Goal: Information Seeking & Learning: Learn about a topic

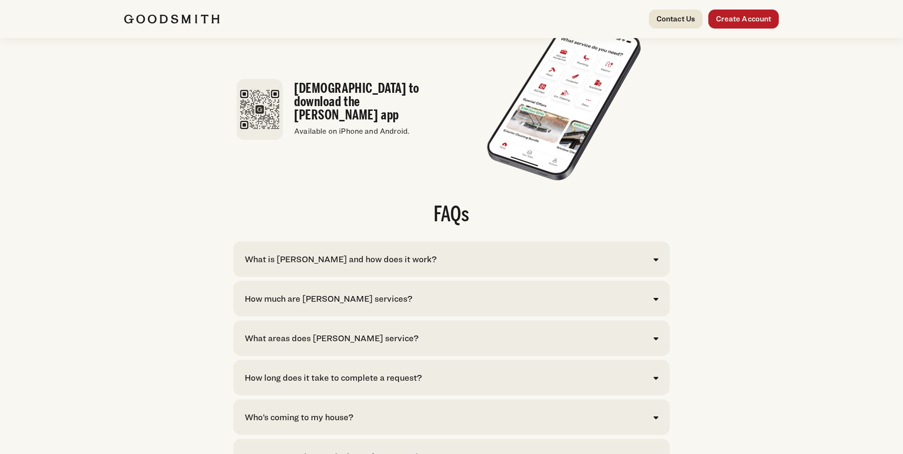
scroll to position [1810, 0]
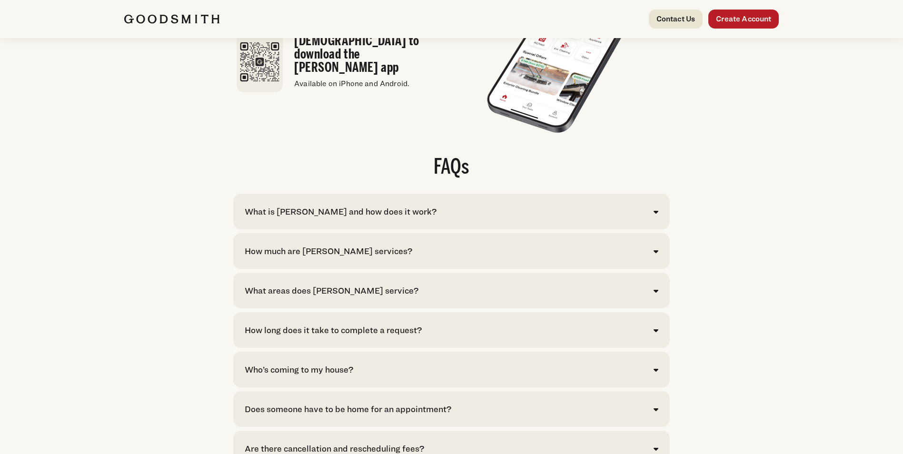
click at [653, 258] on div "How much are [PERSON_NAME] services?" at bounding box center [452, 251] width 414 height 13
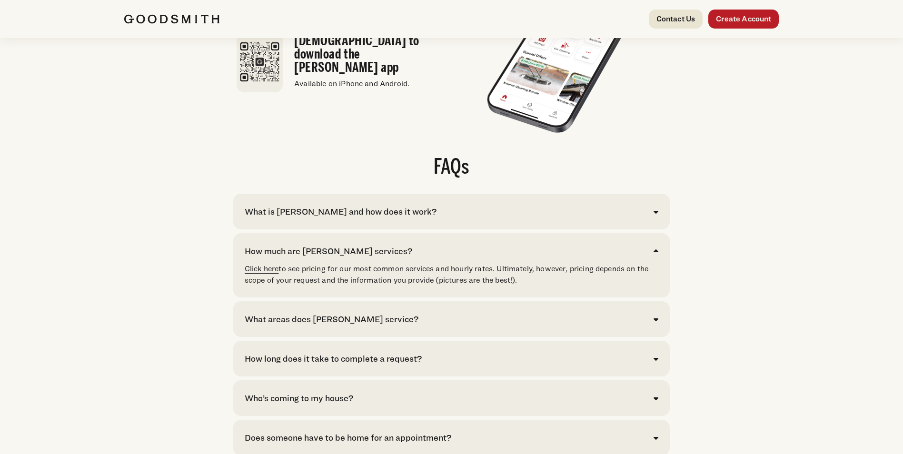
click at [260, 273] on link "Click here" at bounding box center [262, 268] width 34 height 9
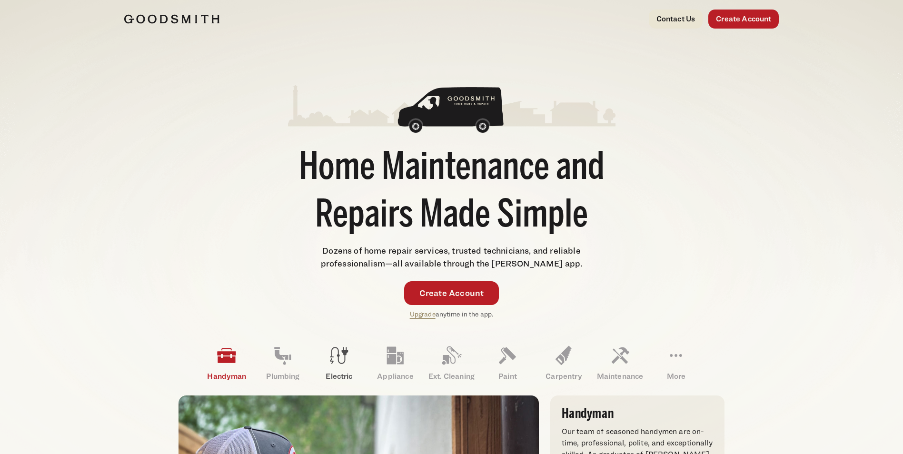
click at [345, 365] on icon at bounding box center [339, 355] width 23 height 23
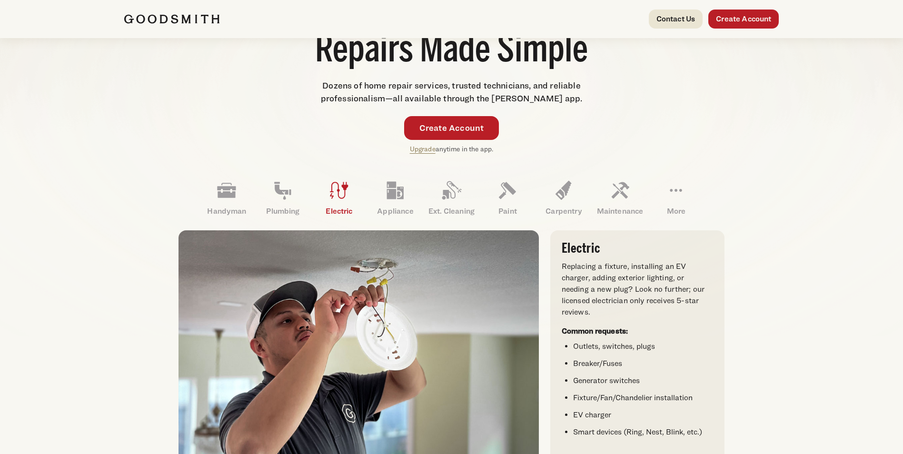
scroll to position [190, 0]
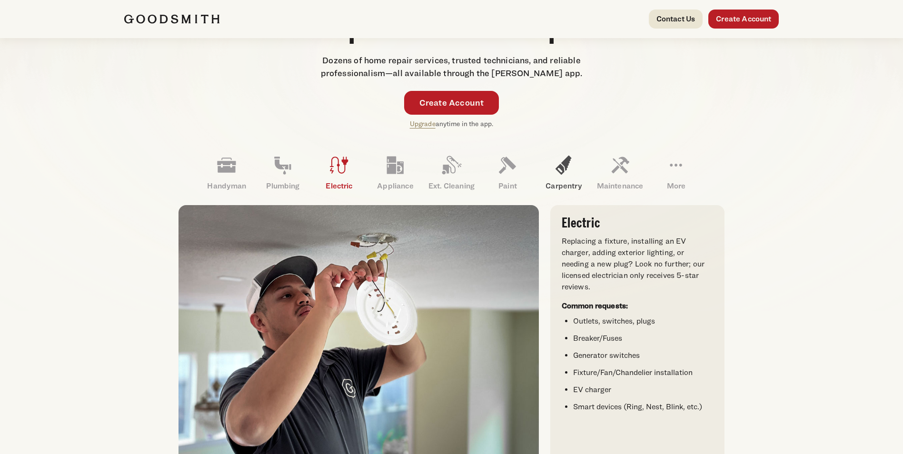
click at [579, 169] on link "Carpentry" at bounding box center [564, 173] width 56 height 50
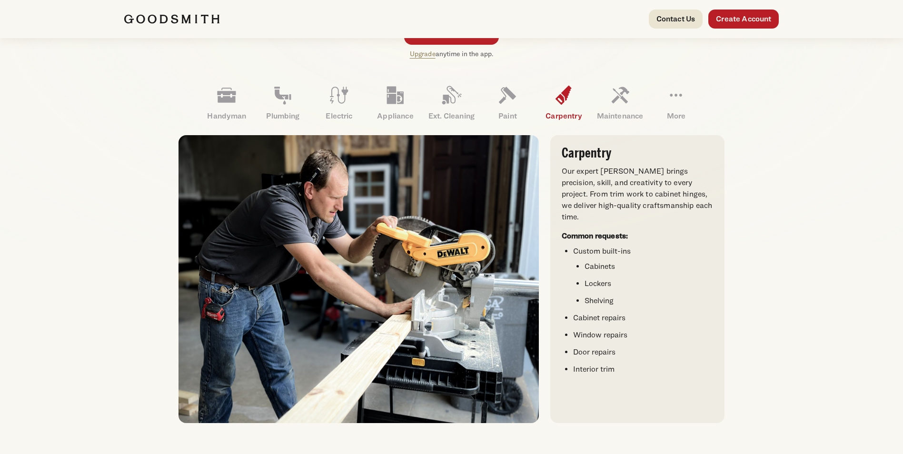
scroll to position [238, 0]
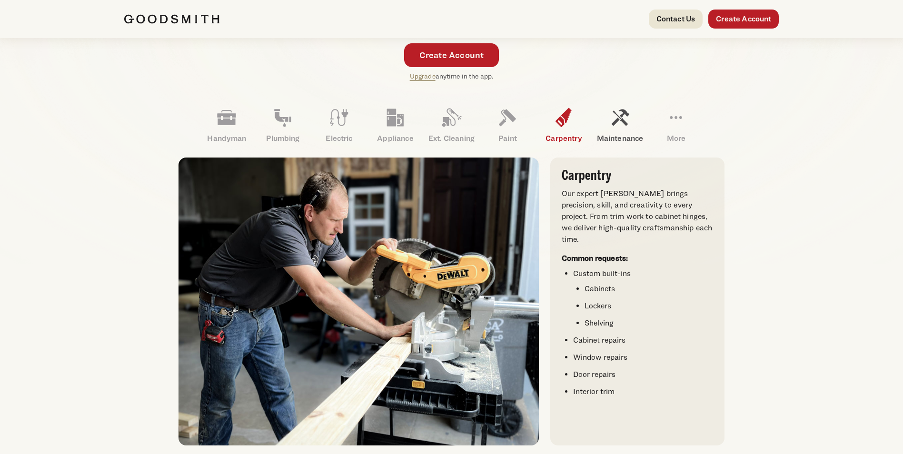
click at [628, 128] on icon at bounding box center [620, 117] width 23 height 23
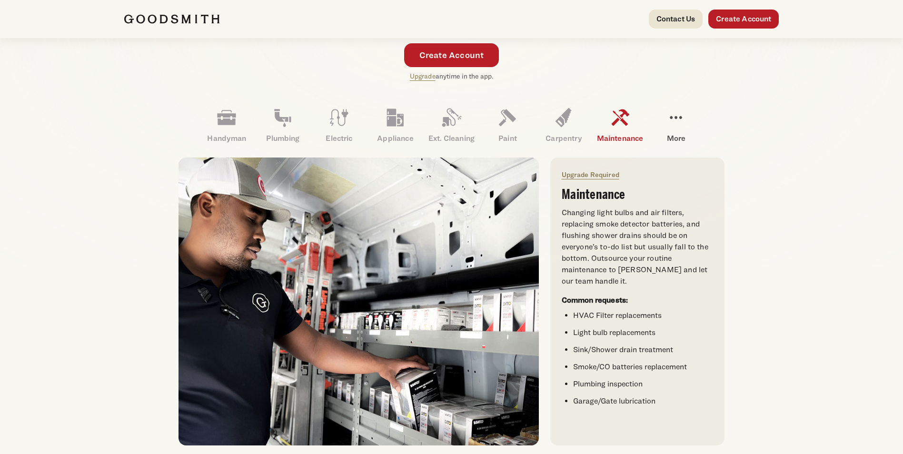
click at [677, 130] on link "More" at bounding box center [676, 125] width 56 height 50
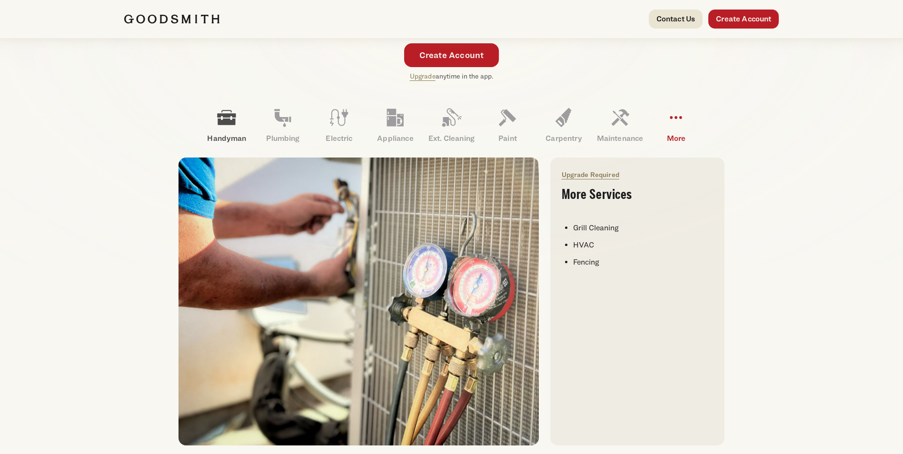
click at [225, 132] on link "Handyman" at bounding box center [227, 125] width 56 height 50
